Goal: Transaction & Acquisition: Book appointment/travel/reservation

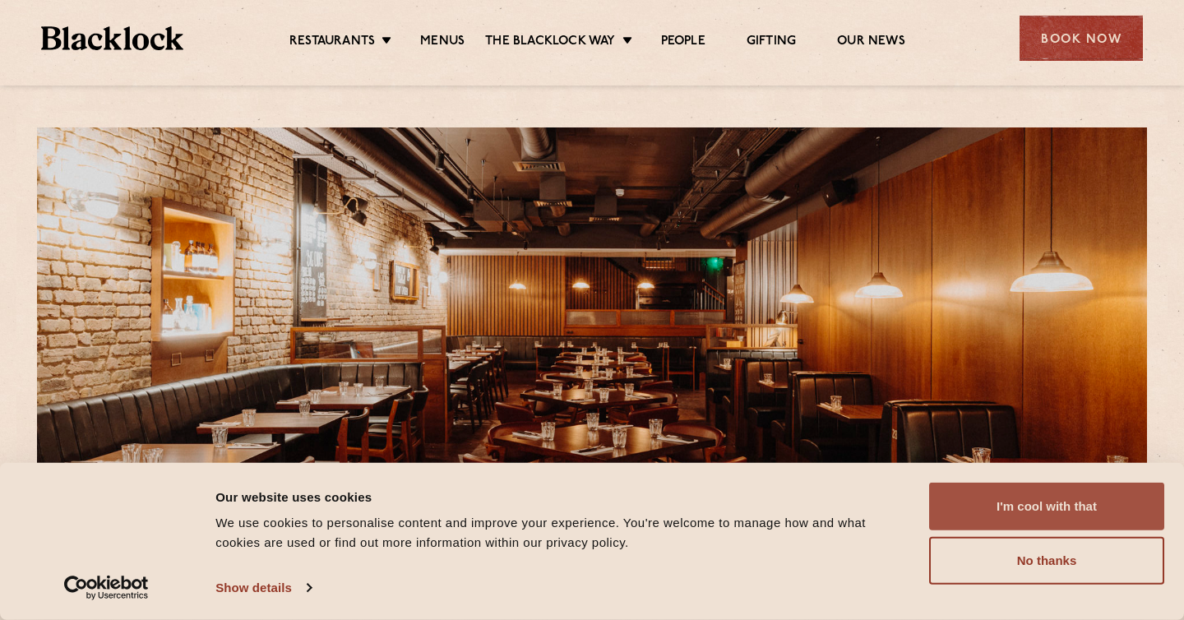
click at [1036, 497] on button "I'm cool with that" at bounding box center [1046, 507] width 235 height 48
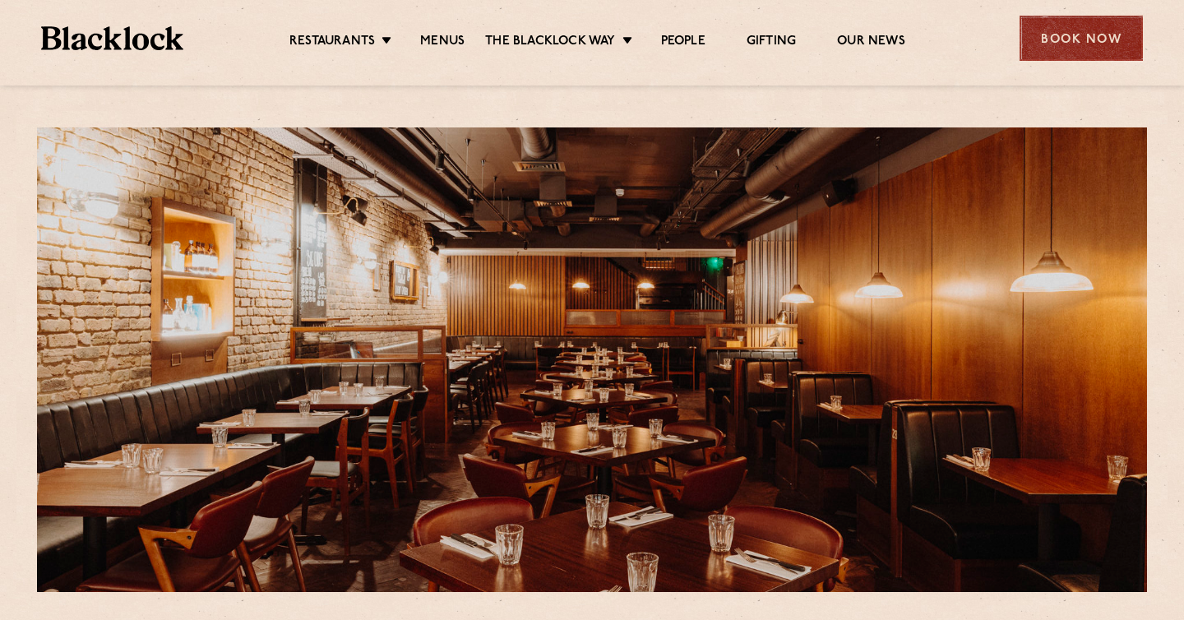
click at [1057, 53] on div "Book Now" at bounding box center [1081, 38] width 123 height 45
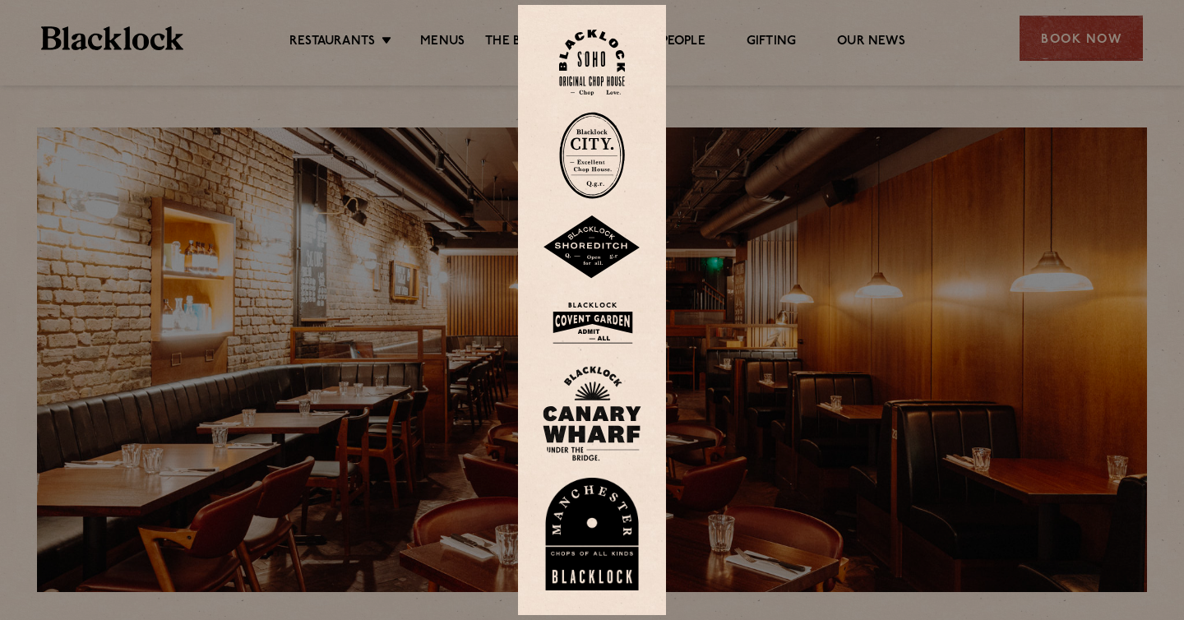
click at [612, 323] on img at bounding box center [592, 322] width 99 height 53
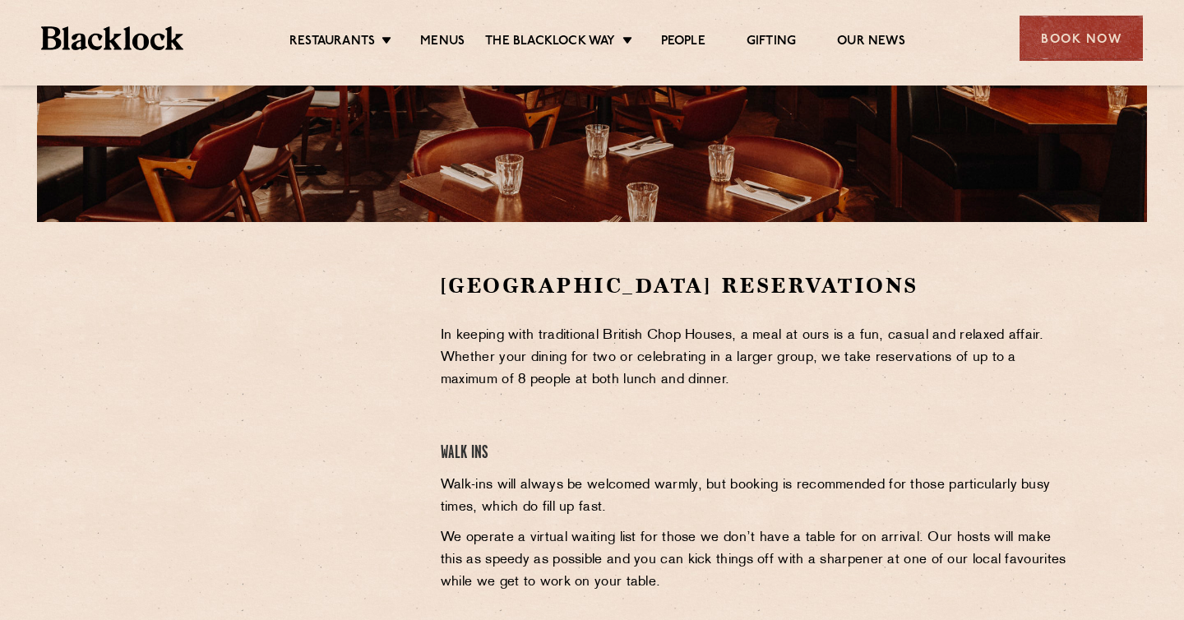
scroll to position [411, 0]
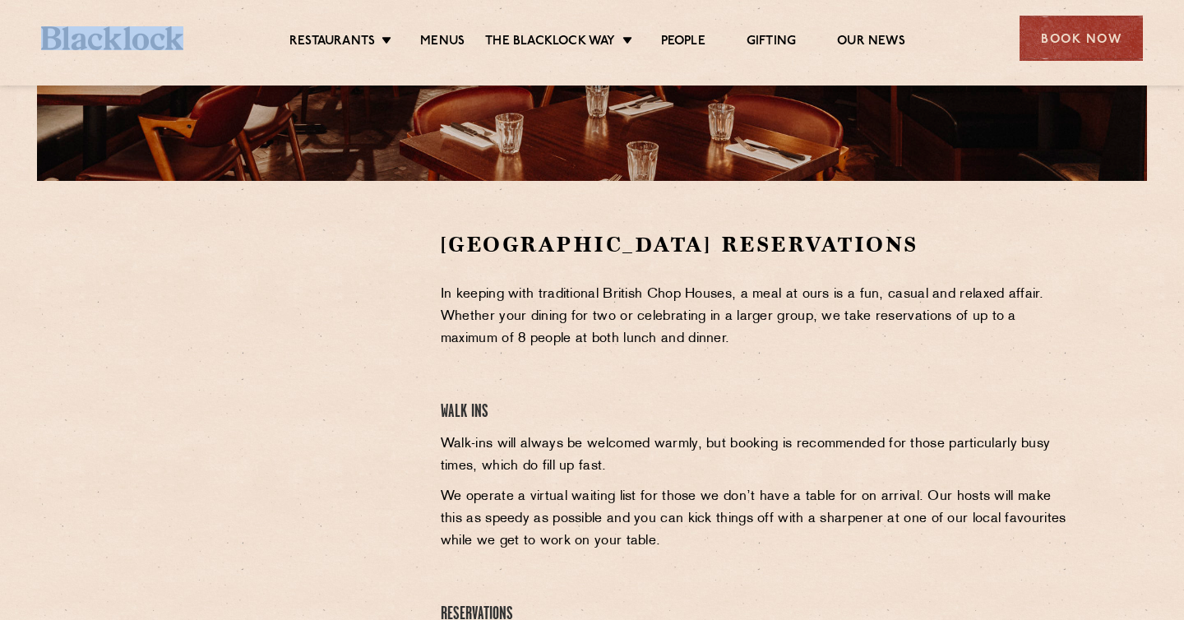
drag, startPoint x: 187, startPoint y: 40, endPoint x: 31, endPoint y: 40, distance: 155.4
click at [31, 40] on div "Restaurants [GEOGRAPHIC_DATA] [GEOGRAPHIC_DATA] [GEOGRAPHIC_DATA] [GEOGRAPHIC_D…" at bounding box center [591, 36] width 1151 height 73
copy link
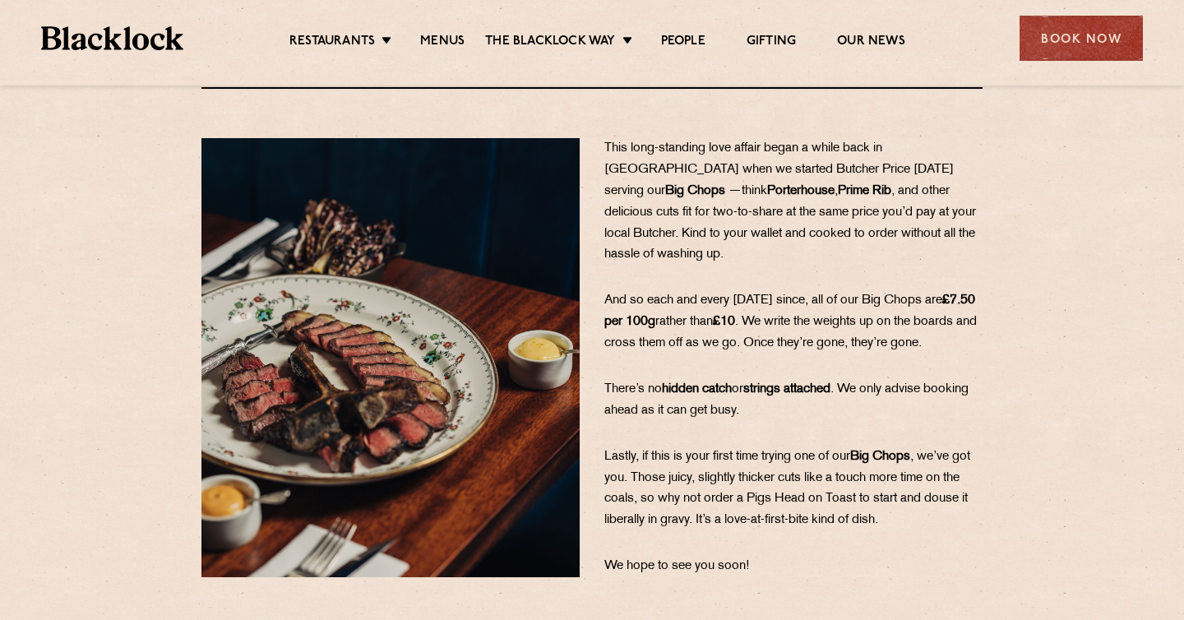
scroll to position [169, 0]
